Goal: Share content

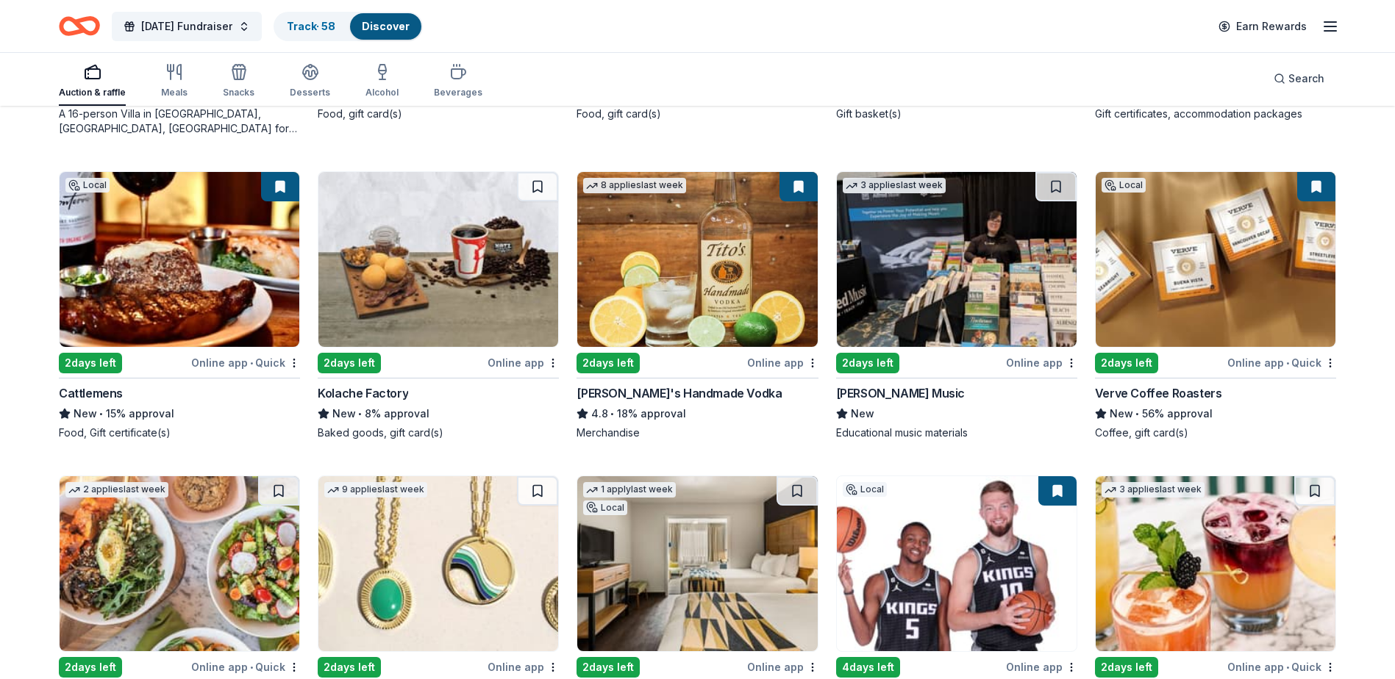
scroll to position [2638, 0]
click at [1236, 282] on img at bounding box center [1215, 258] width 240 height 175
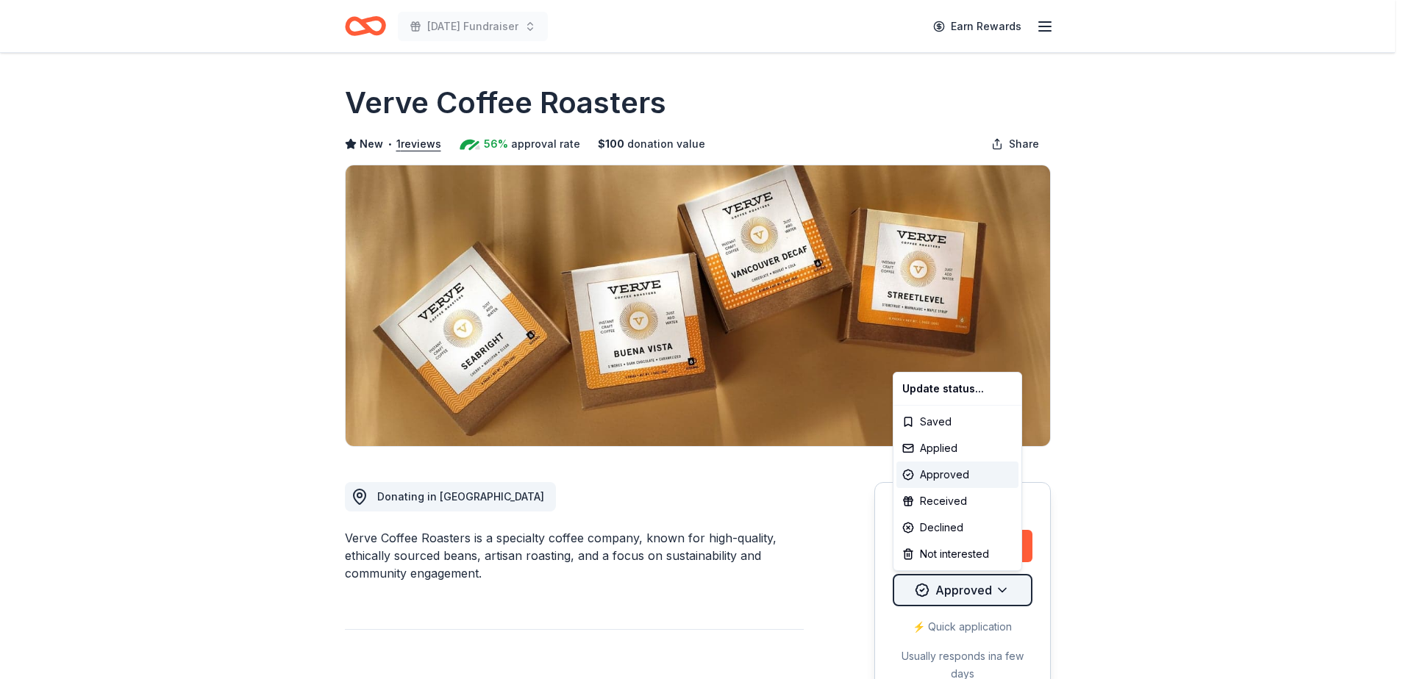
click at [978, 593] on html "Veterans Day Fundraiser Earn Rewards Due in 2 days Share Verve Coffee Roasters …" at bounding box center [703, 339] width 1406 height 679
click at [945, 497] on div "Received" at bounding box center [957, 501] width 122 height 26
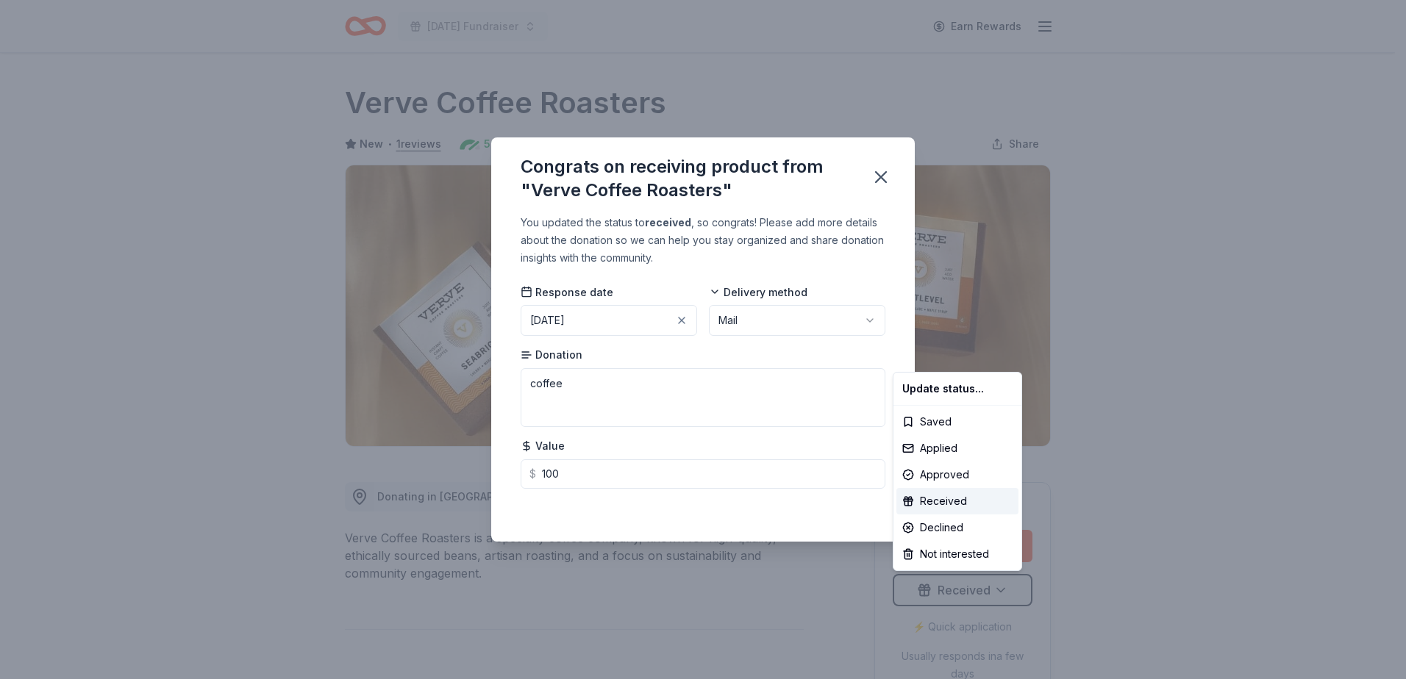
click at [737, 389] on html "Veterans Day Fundraiser Earn Rewards Due in 2 days Share Verve Coffee Roasters …" at bounding box center [703, 339] width 1406 height 679
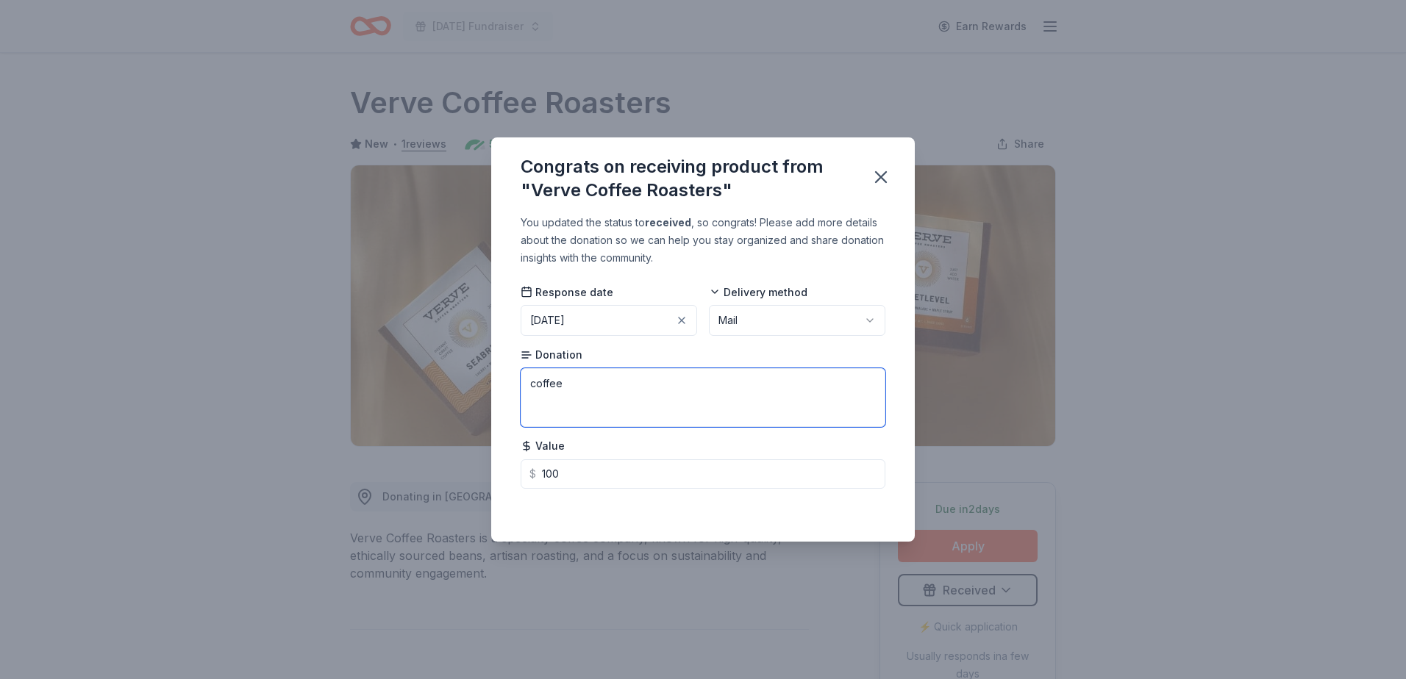
click at [737, 389] on textarea "coffee" at bounding box center [702, 397] width 365 height 59
type textarea "coffee"
click at [879, 171] on icon "button" at bounding box center [880, 177] width 21 height 21
